Goal: Information Seeking & Learning: Learn about a topic

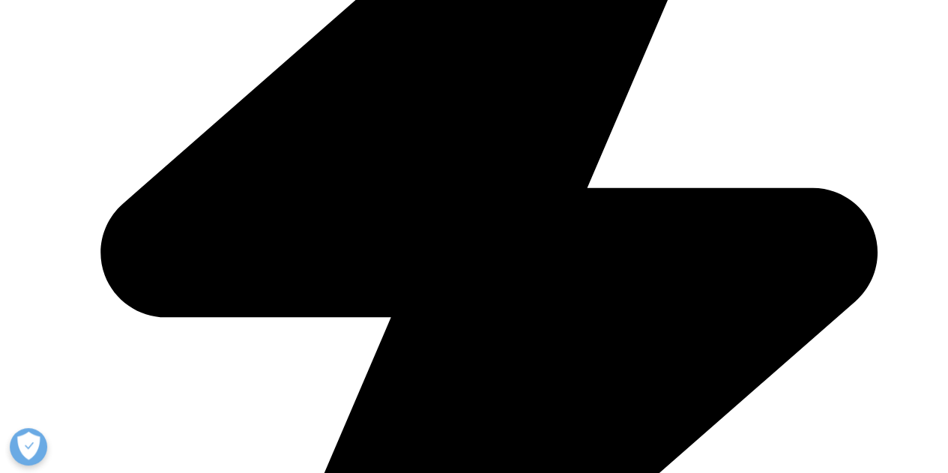
scroll to position [585, 0]
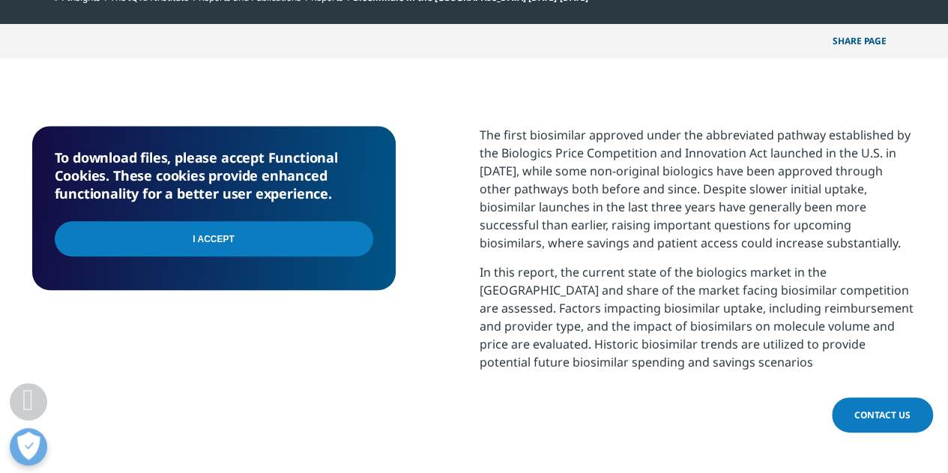
click at [317, 244] on input "I Accept" at bounding box center [214, 238] width 319 height 35
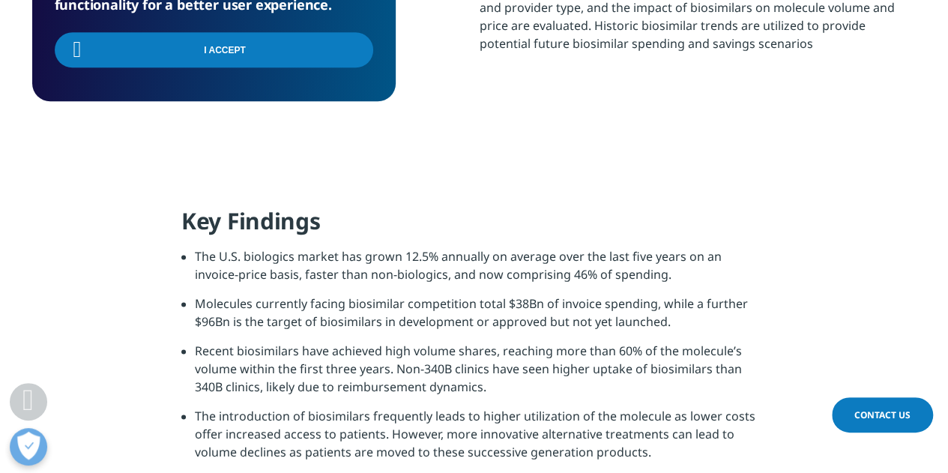
scroll to position [935, 0]
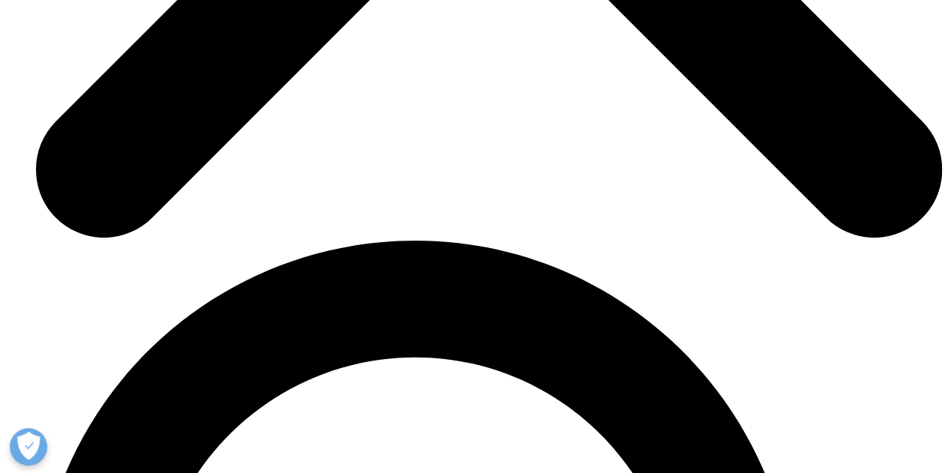
scroll to position [4890, 0]
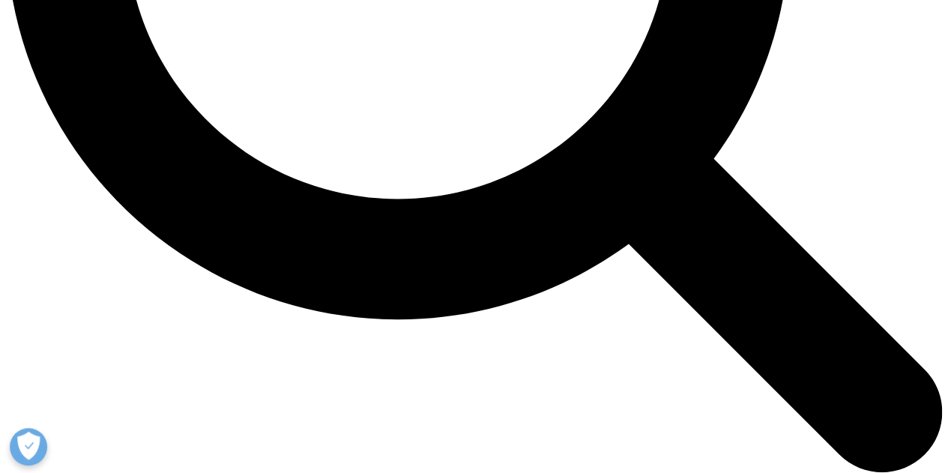
scroll to position [1451, 0]
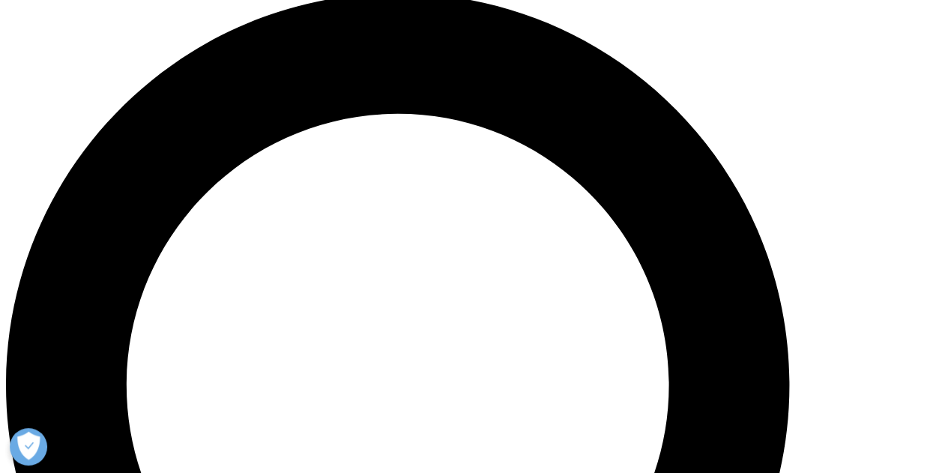
scroll to position [971, 0]
